Goal: Navigation & Orientation: Find specific page/section

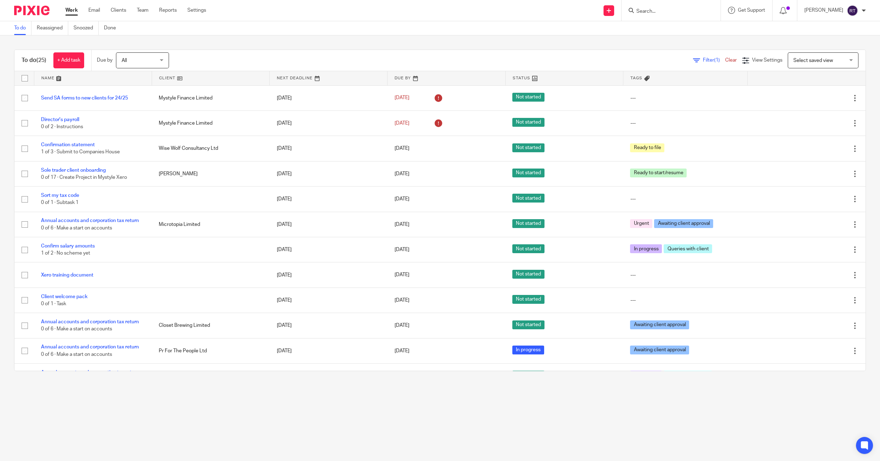
click at [146, 5] on div "Work Email Clients Team Reports Settings Work Email Clients Team Reports Settin…" at bounding box center [137, 10] width 158 height 21
click at [145, 9] on link "Team" at bounding box center [143, 10] width 12 height 7
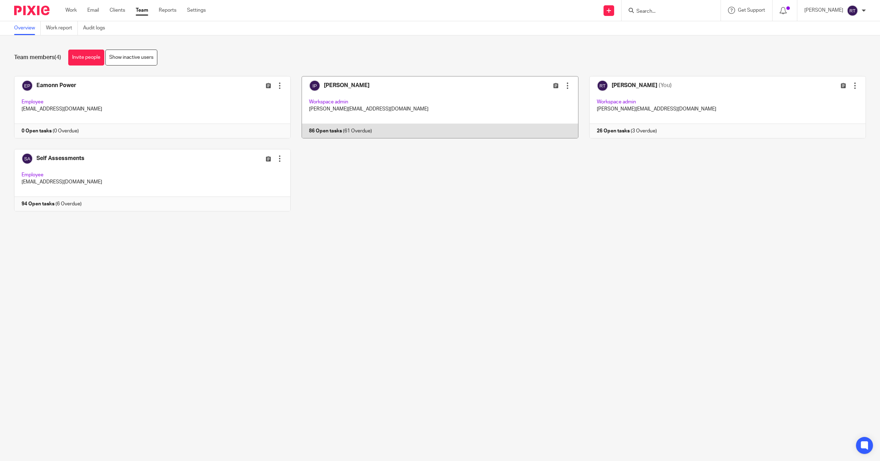
click at [324, 115] on link at bounding box center [435, 107] width 288 height 62
click at [75, 11] on link "Work" at bounding box center [70, 10] width 11 height 7
